Goal: Information Seeking & Learning: Learn about a topic

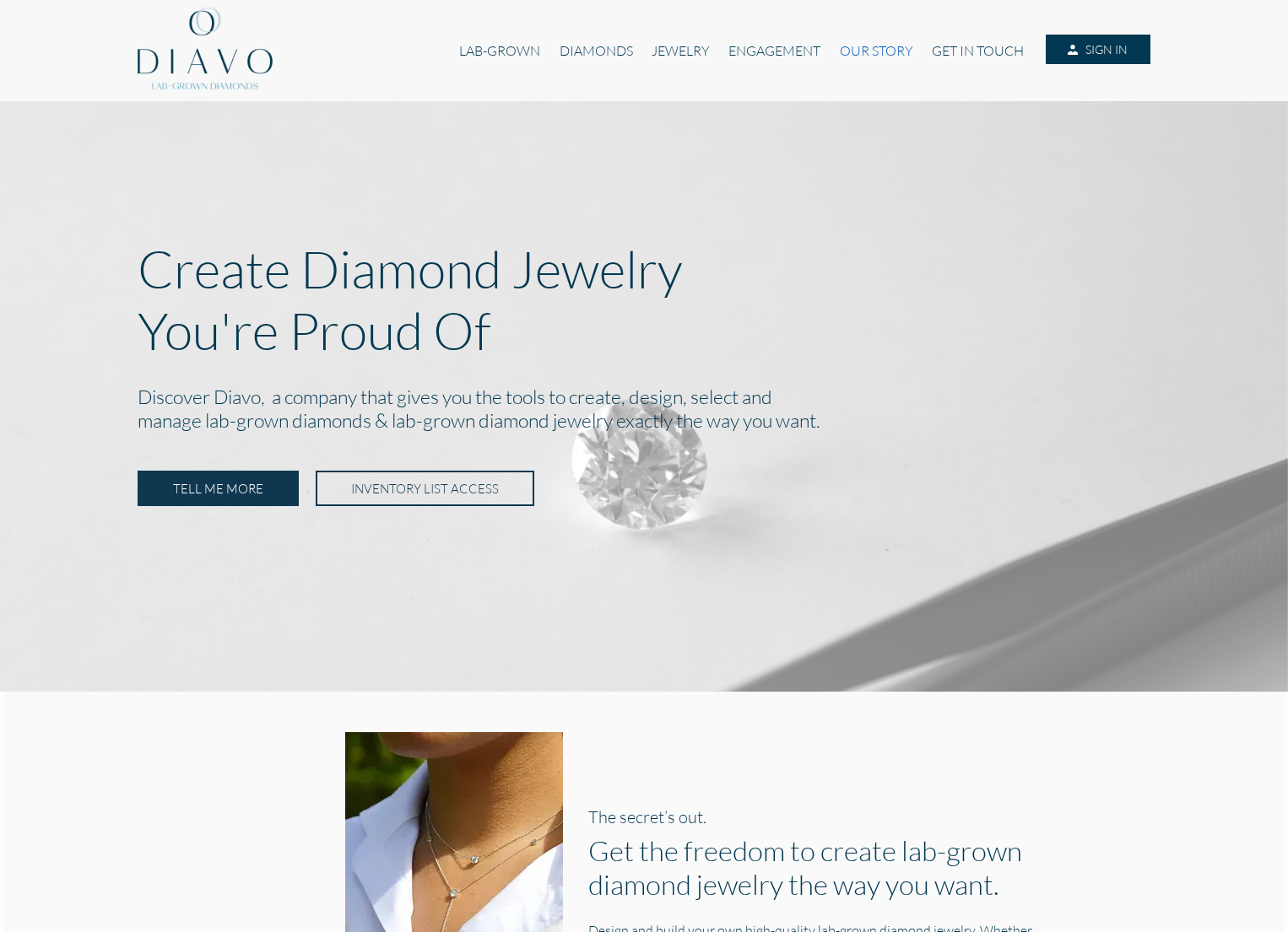
click at [864, 49] on link "OUR STORY" at bounding box center [876, 50] width 92 height 32
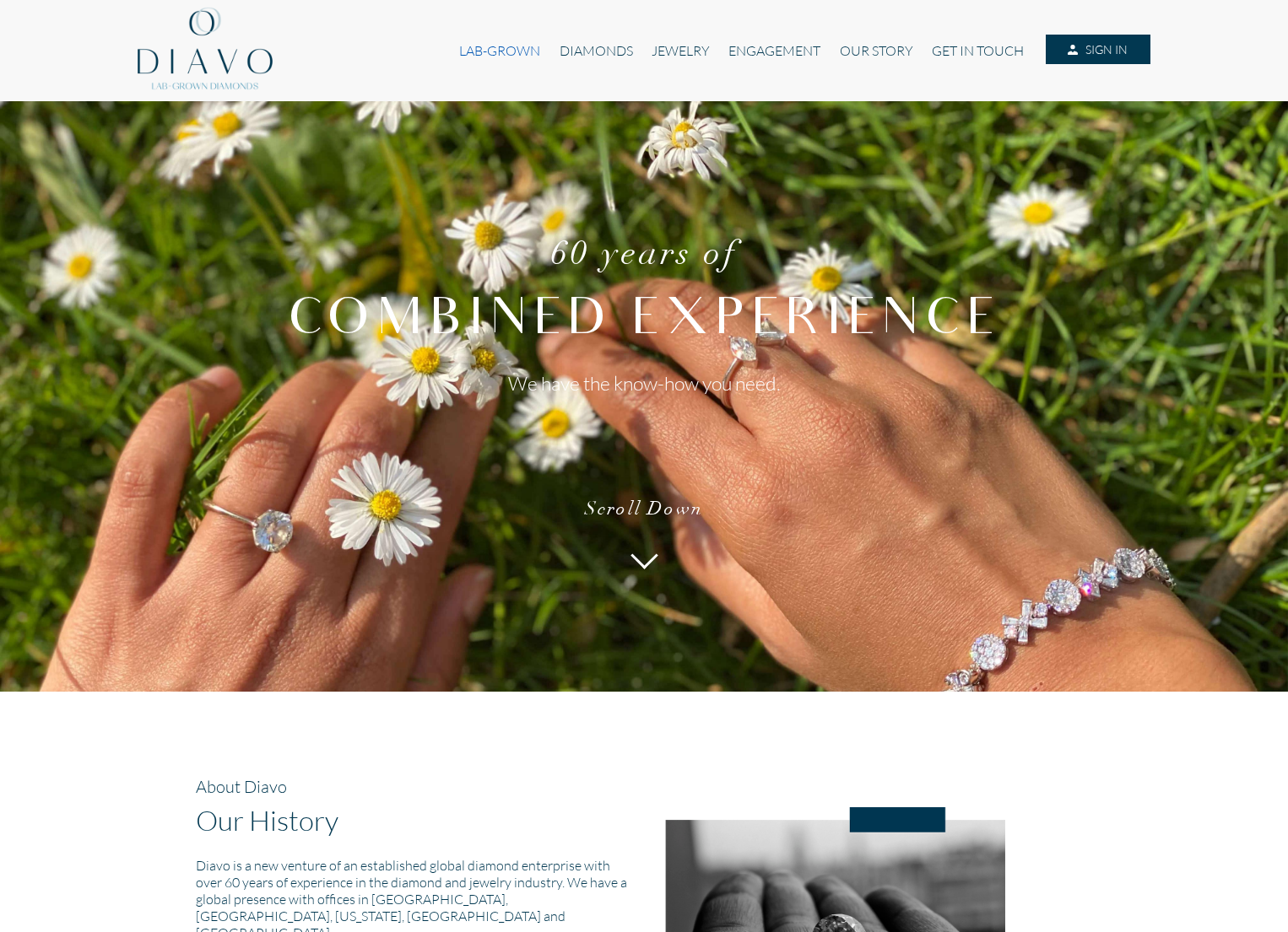
click at [496, 47] on link "LAB-GROWN" at bounding box center [499, 50] width 100 height 32
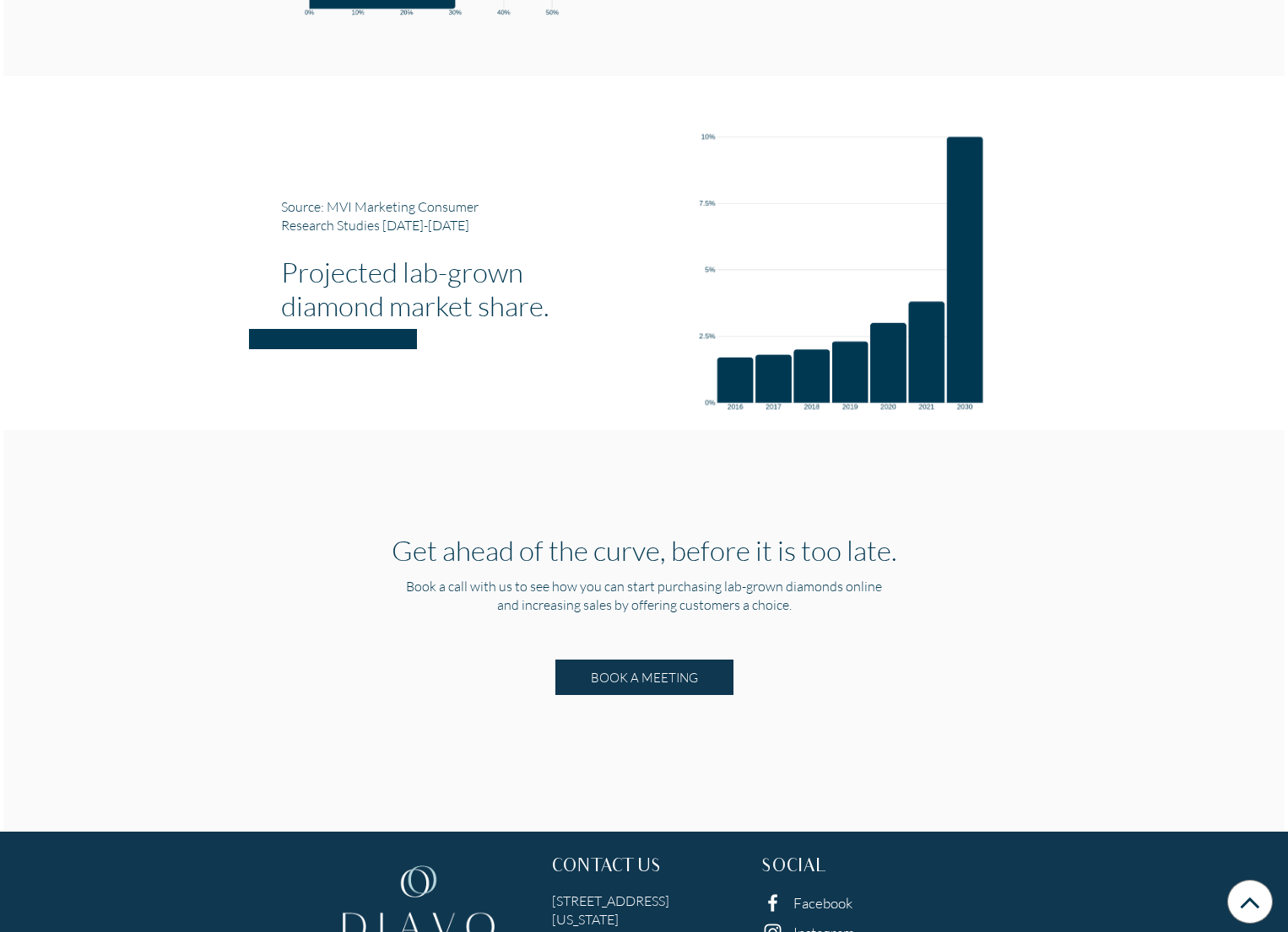
scroll to position [2937, 0]
